Goal: Navigation & Orientation: Find specific page/section

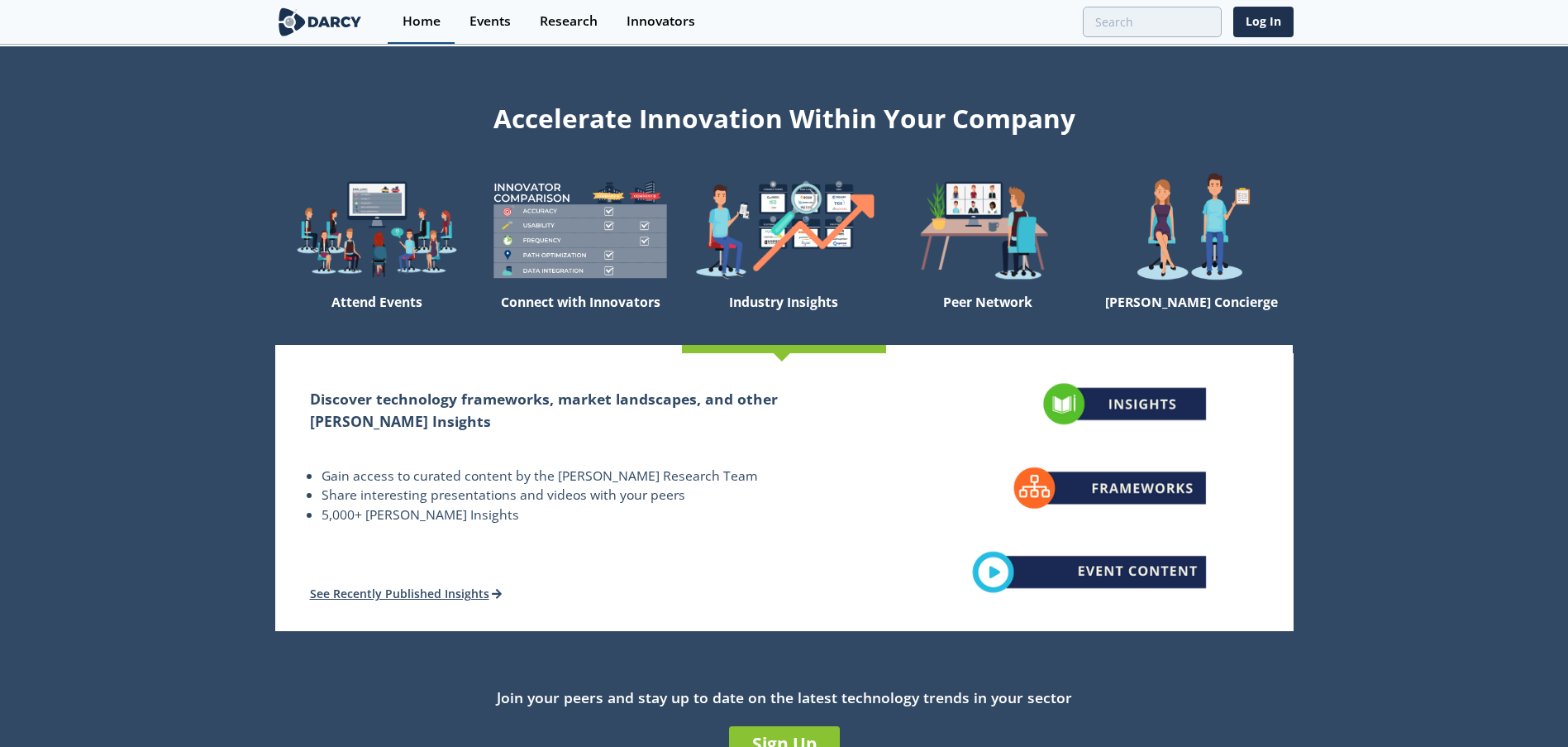
click at [432, 18] on div "Home" at bounding box center [421, 22] width 38 height 13
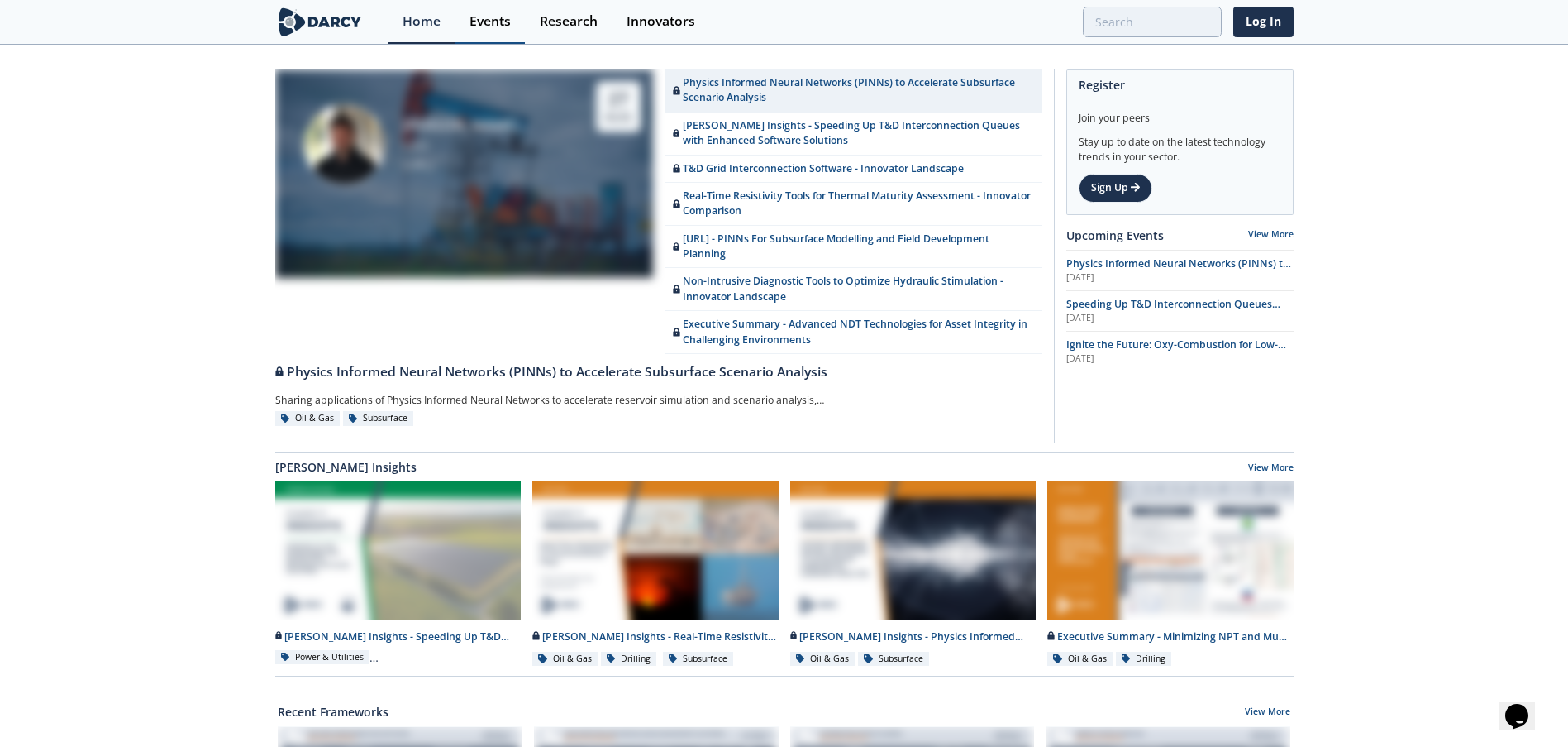
click at [499, 23] on div "Events" at bounding box center [490, 22] width 41 height 13
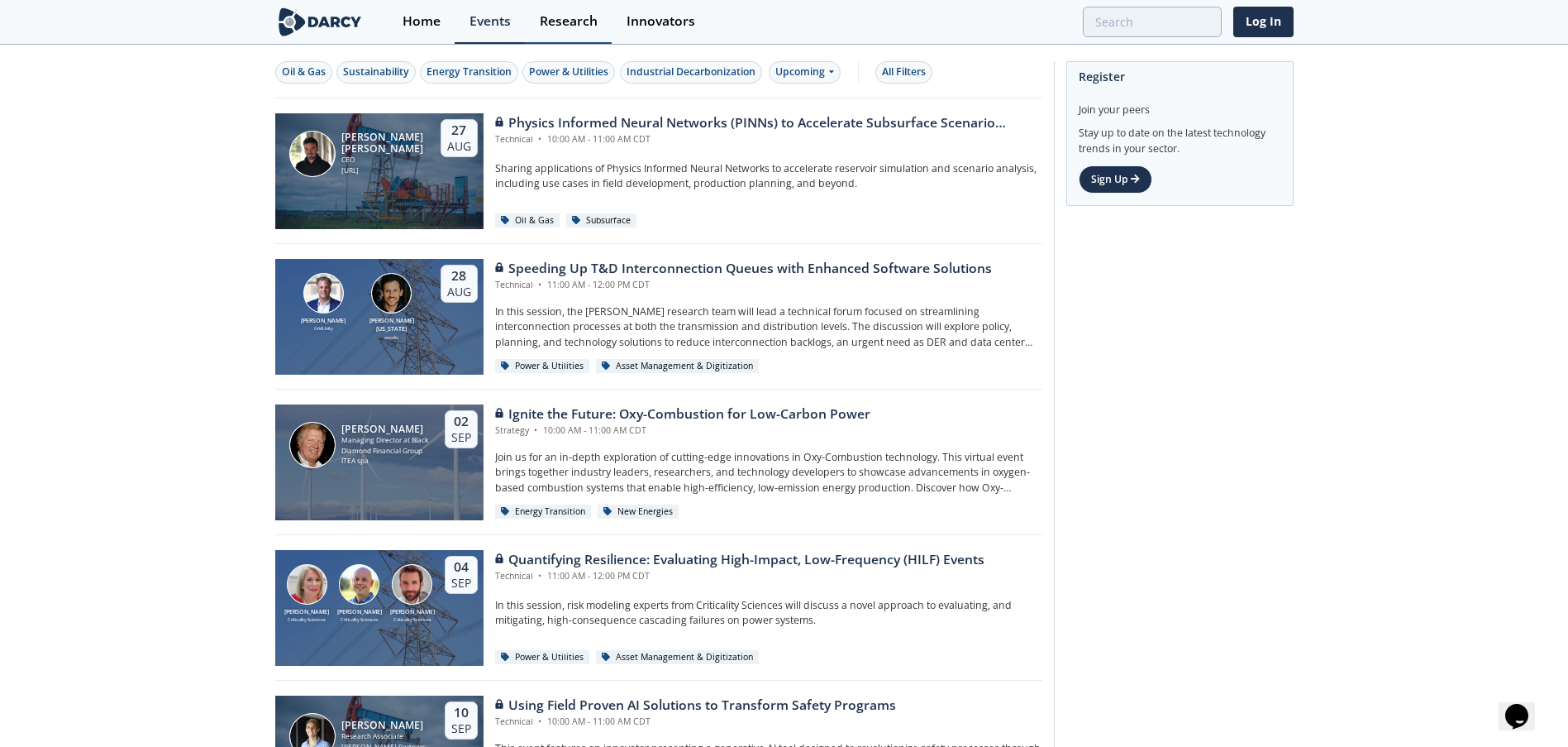
click at [544, 24] on div "Research" at bounding box center [568, 22] width 58 height 13
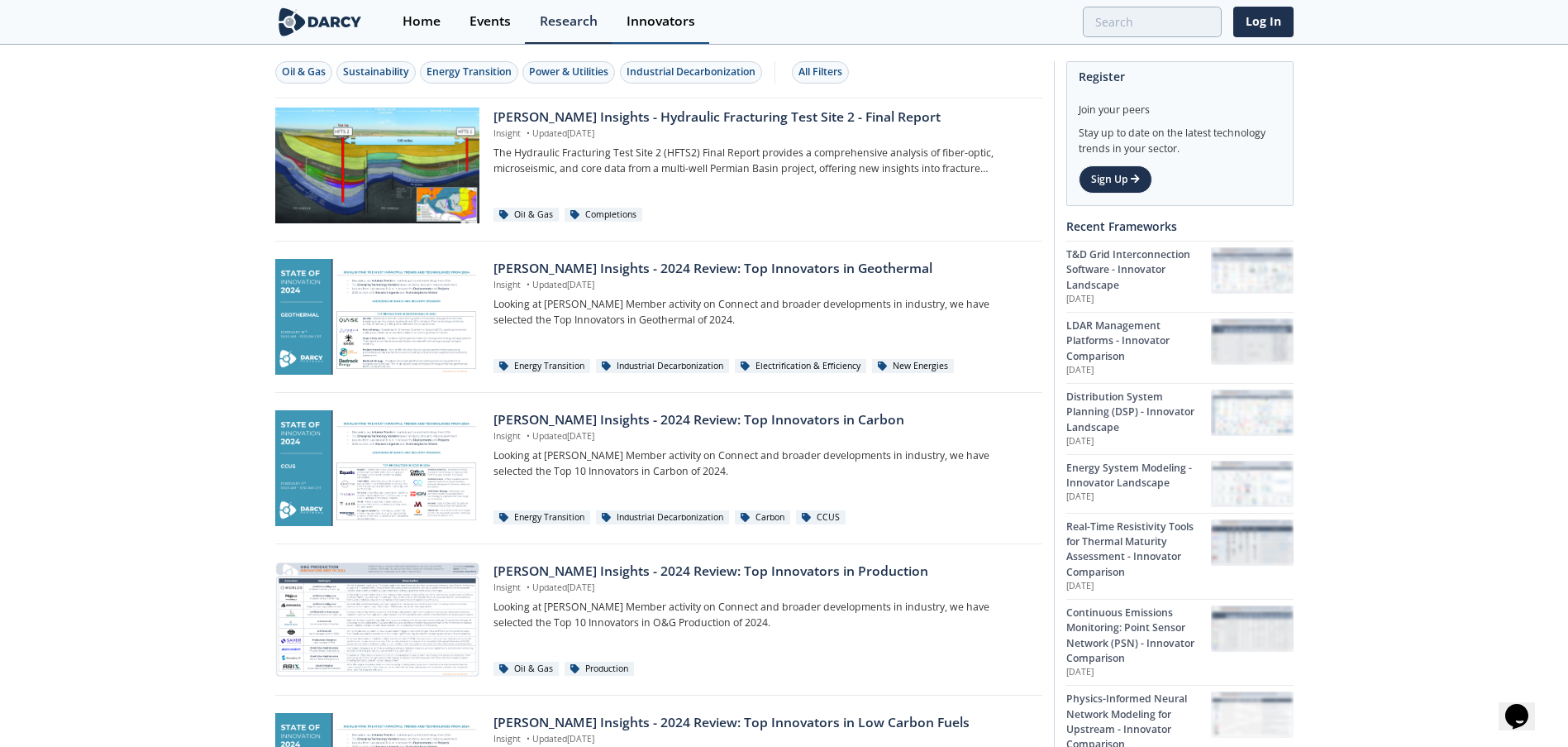
click at [635, 22] on div "Innovators" at bounding box center [661, 22] width 69 height 13
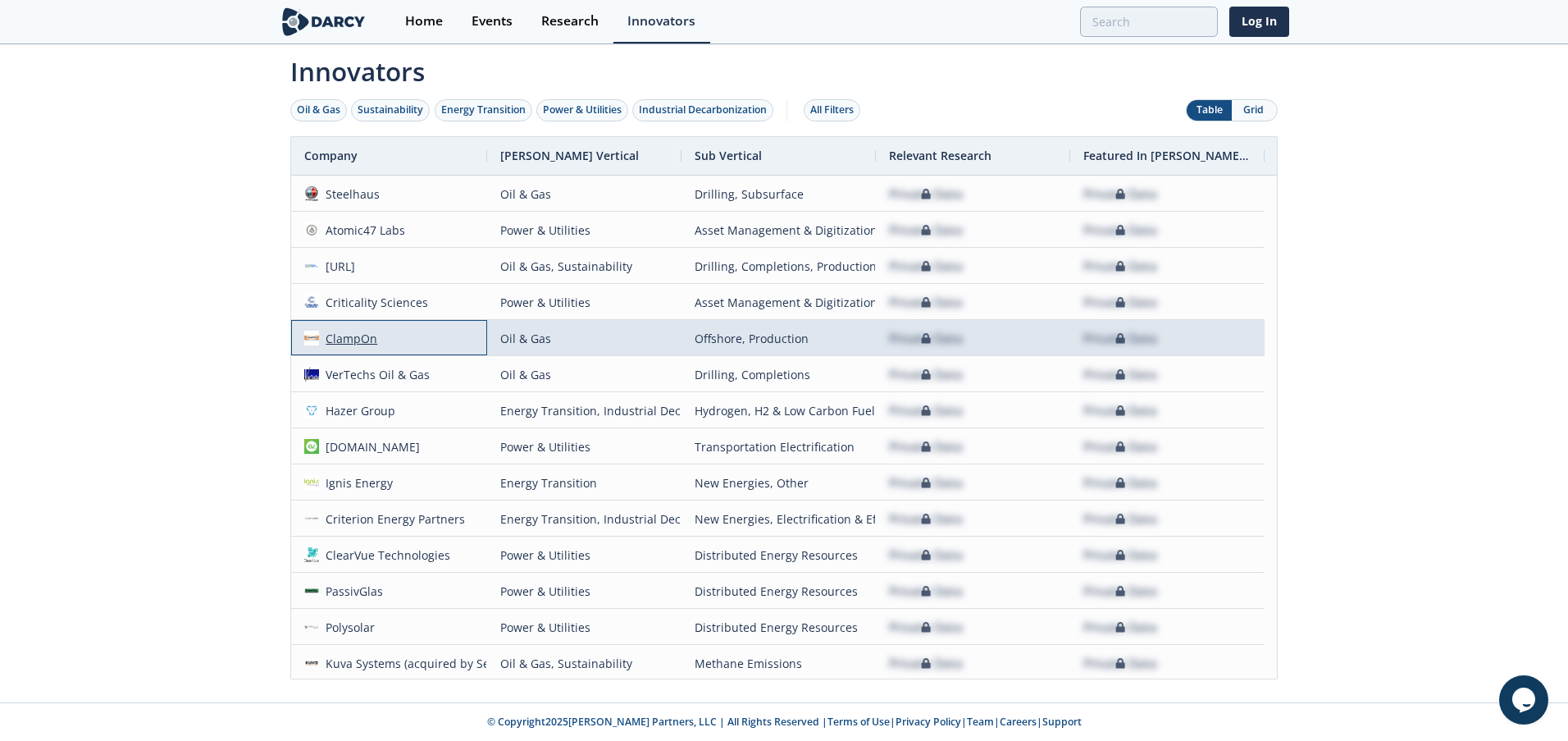
click at [350, 341] on div "ClampOn" at bounding box center [348, 338] width 59 height 35
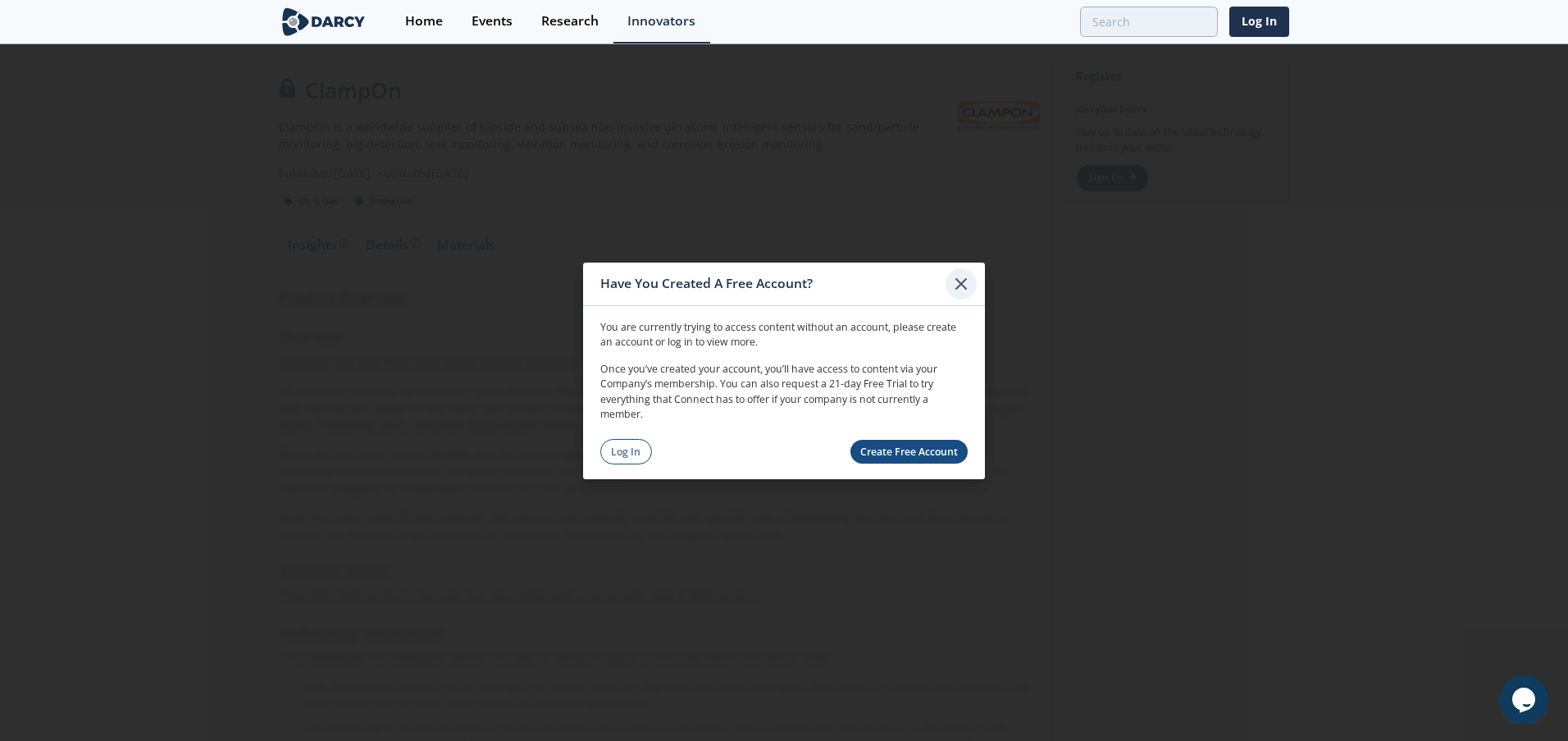
click at [953, 283] on icon at bounding box center [961, 283] width 20 height 20
